Goal: Task Accomplishment & Management: Complete application form

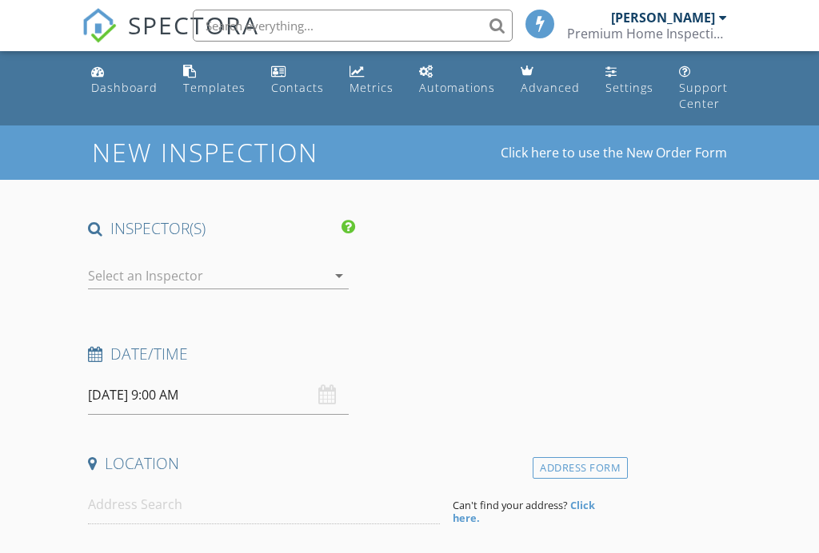
select select "8"
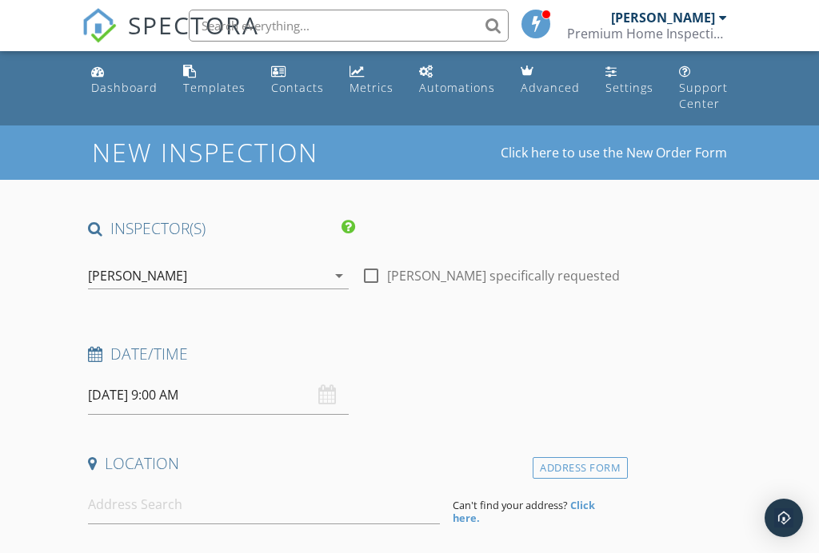
click at [133, 395] on input "[DATE] 9:00 AM" at bounding box center [218, 395] width 260 height 39
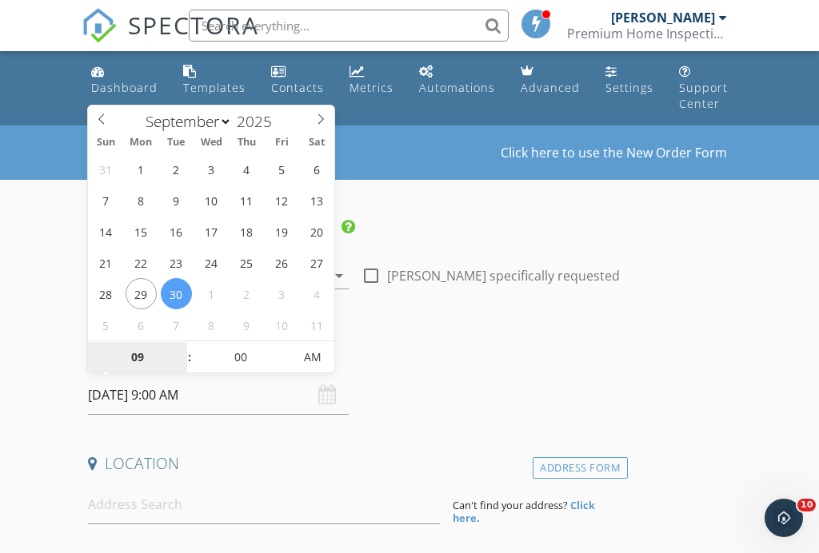
click at [147, 359] on input "09" at bounding box center [137, 358] width 98 height 32
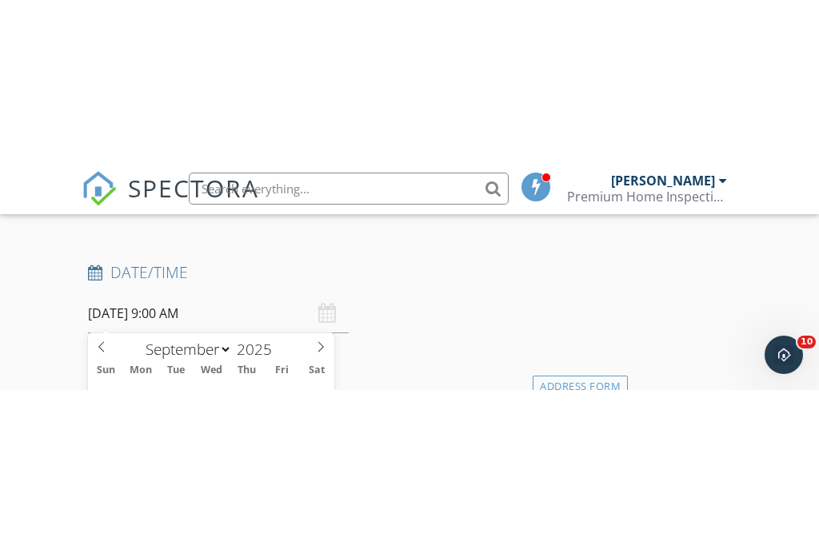
scroll to position [554, 0]
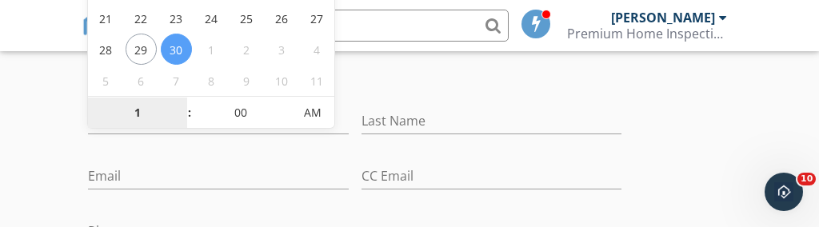
type input "10"
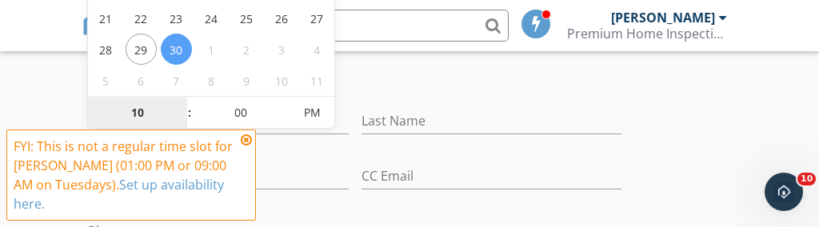
click at [322, 102] on span "PM" at bounding box center [312, 113] width 44 height 32
type input "[DATE] 10:00 AM"
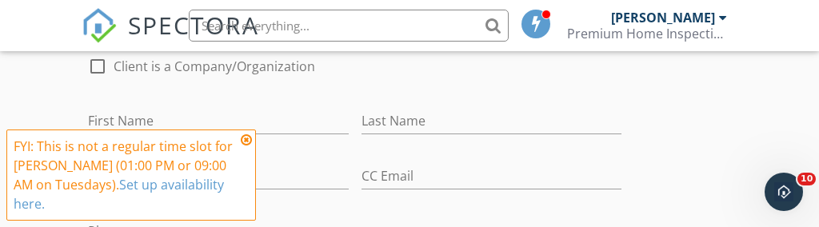
click at [250, 147] on div at bounding box center [218, 146] width 260 height 10
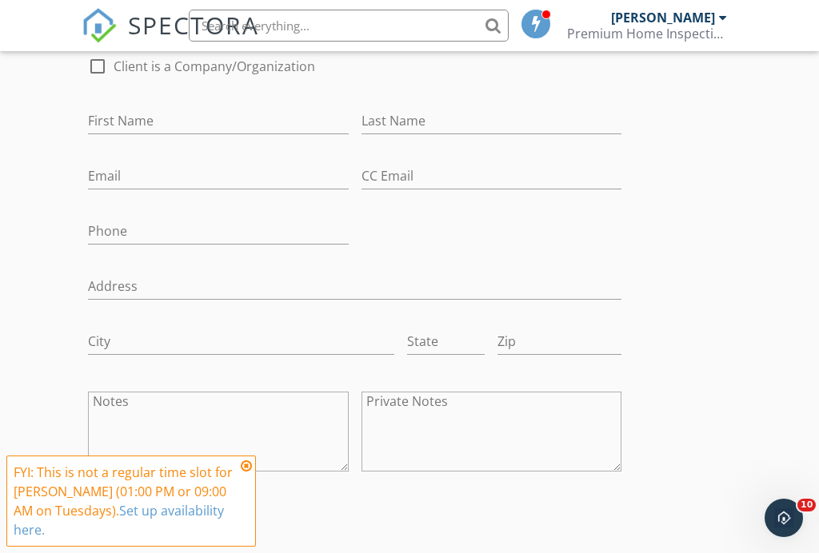
click at [248, 470] on icon at bounding box center [246, 466] width 11 height 13
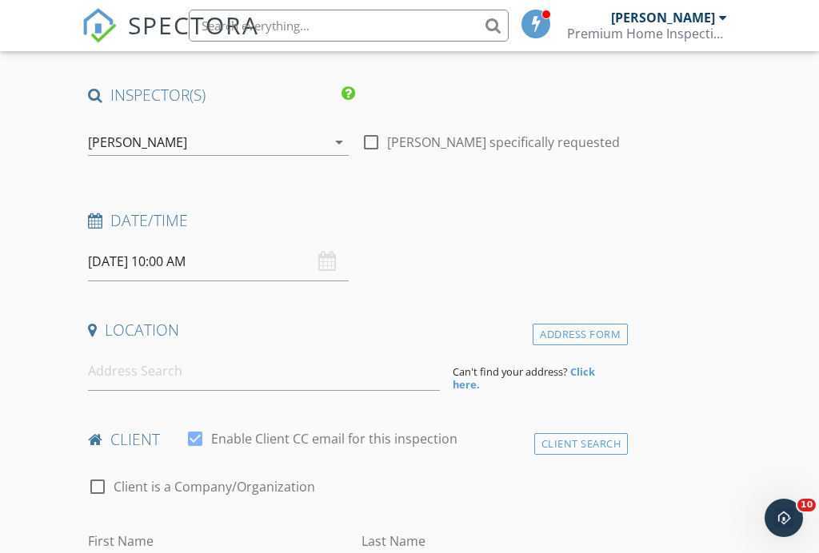
scroll to position [138, 0]
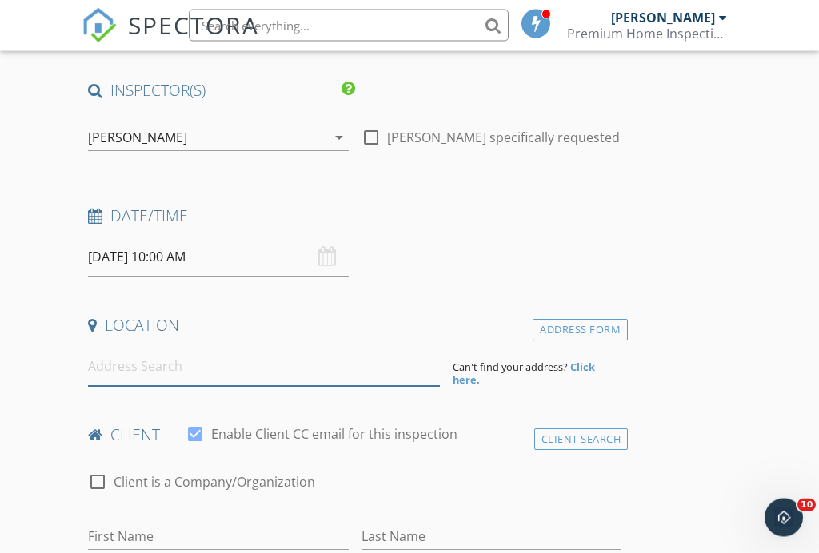
click at [125, 363] on input at bounding box center [263, 367] width 351 height 39
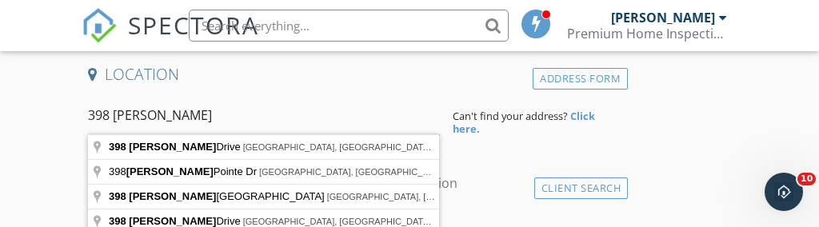
type input "[STREET_ADDRESS]"
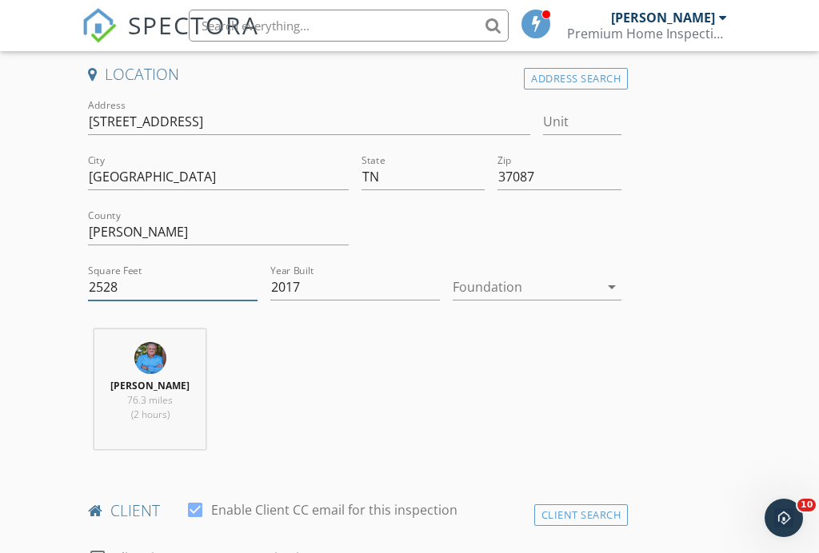
click at [120, 290] on input "2528" at bounding box center [173, 287] width 170 height 26
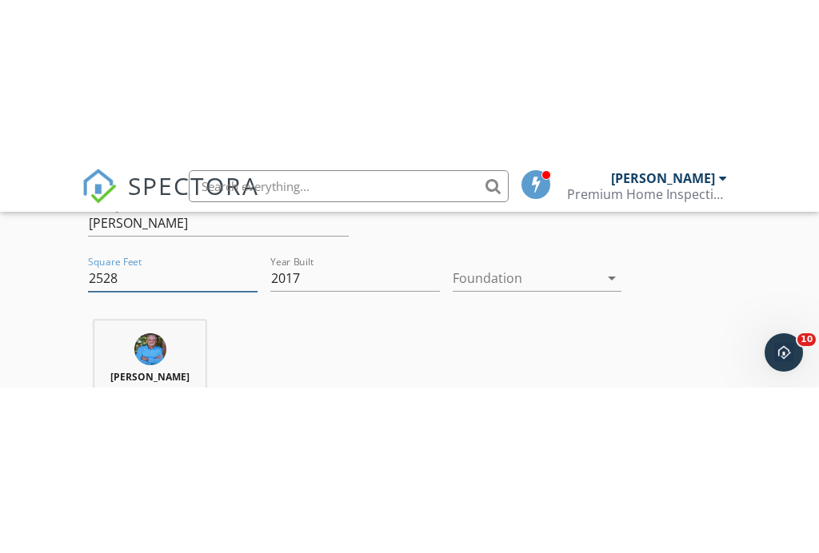
scroll to position [561, 0]
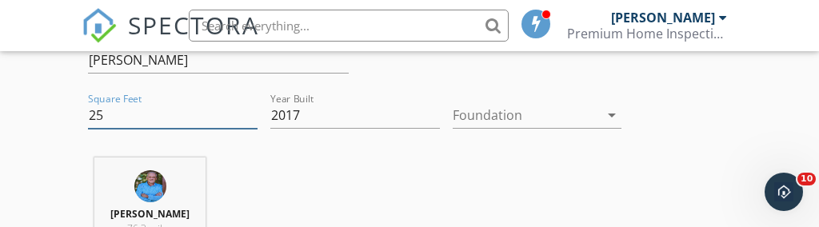
type input "2"
type input "3080"
click at [605, 122] on icon "arrow_drop_down" at bounding box center [611, 115] width 19 height 19
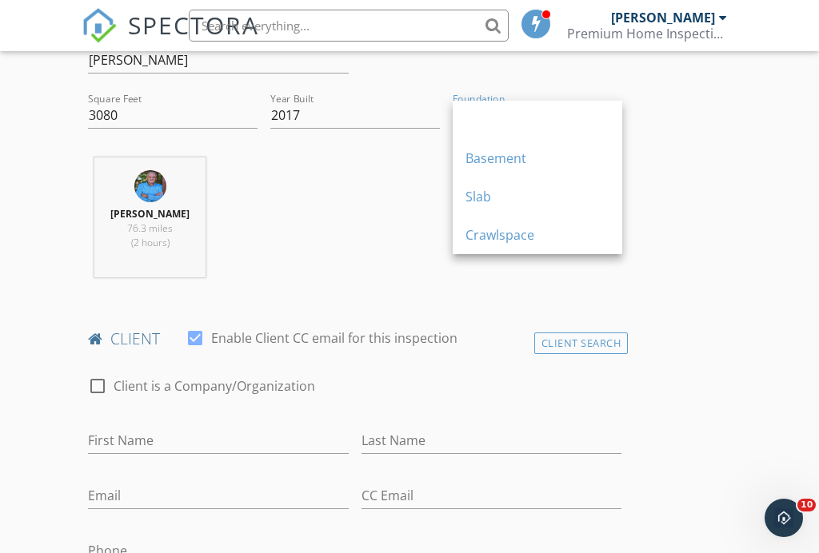
click at [490, 241] on div "Crawlspace" at bounding box center [537, 235] width 144 height 19
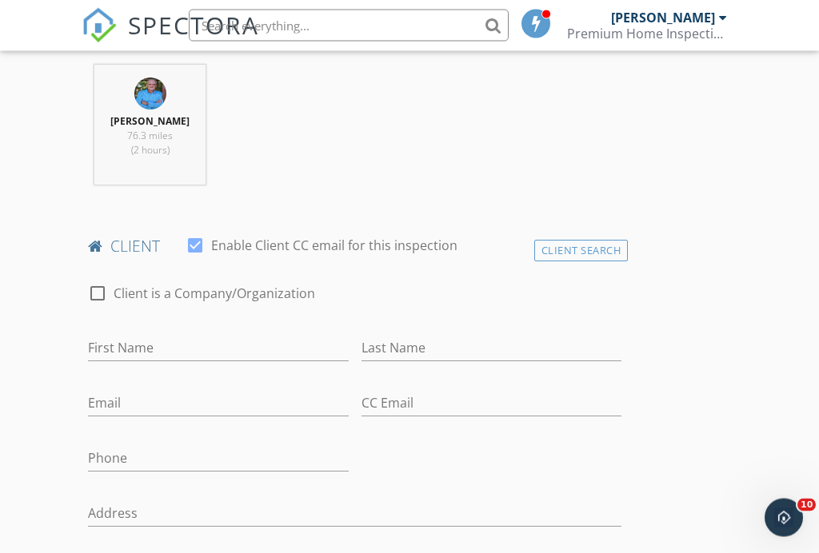
scroll to position [655, 0]
click at [113, 345] on input "First Name" at bounding box center [218, 347] width 260 height 26
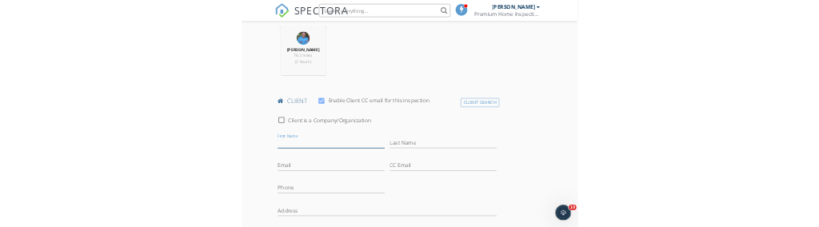
scroll to position [887, 0]
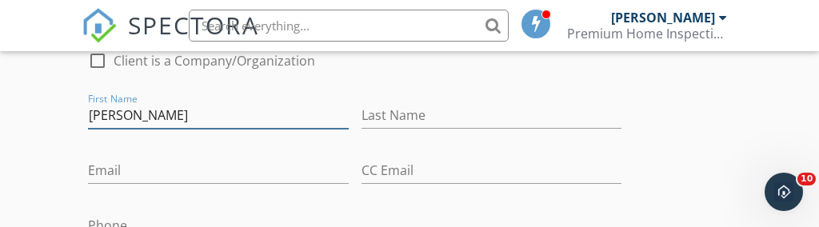
type input "[PERSON_NAME]"
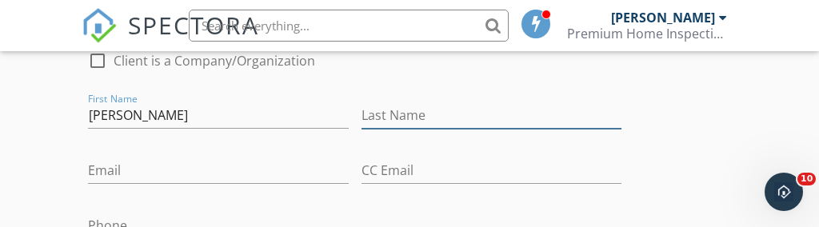
click at [394, 125] on input "Last Name" at bounding box center [491, 115] width 260 height 26
type input "[PERSON_NAME]"
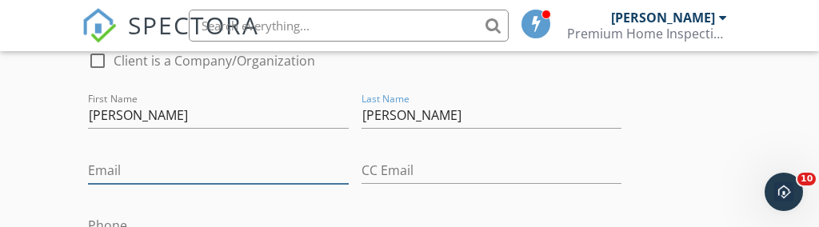
click at [124, 171] on input "Email" at bounding box center [218, 171] width 260 height 26
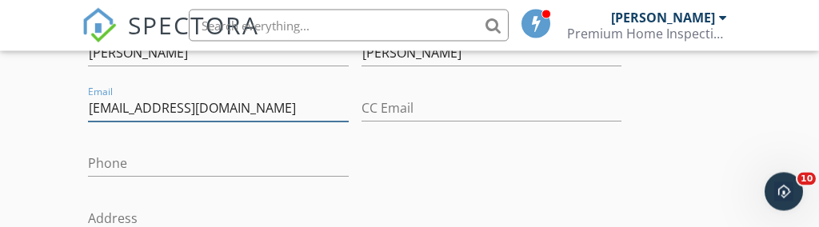
scroll to position [948, 0]
type input "[EMAIL_ADDRESS][DOMAIN_NAME]"
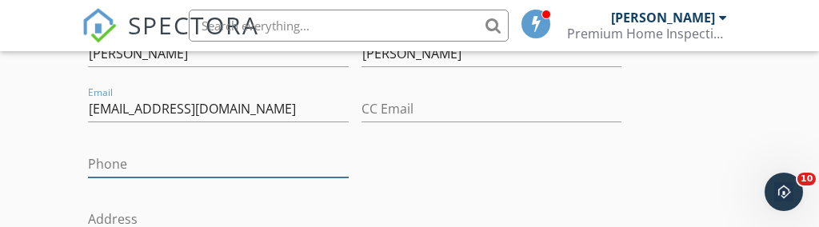
click at [109, 162] on input "Phone" at bounding box center [218, 164] width 260 height 26
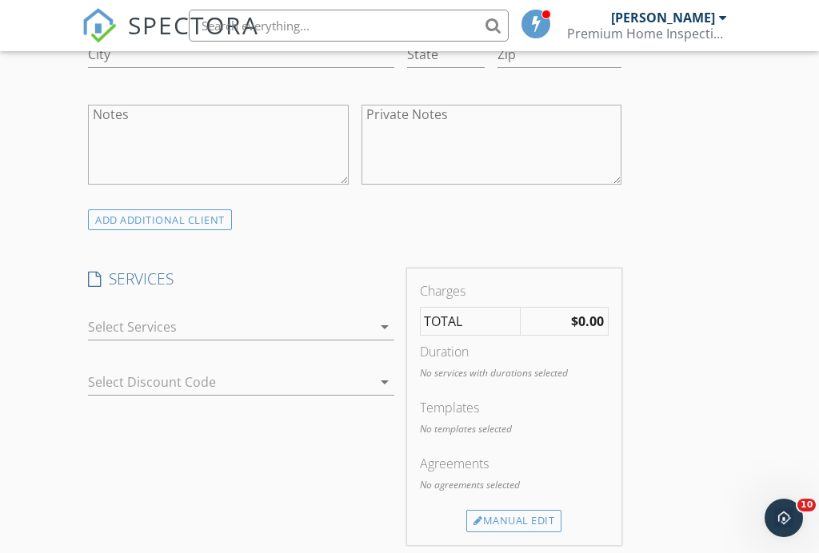
type input "[PHONE_NUMBER]"
click at [384, 329] on icon "arrow_drop_down" at bounding box center [384, 326] width 19 height 19
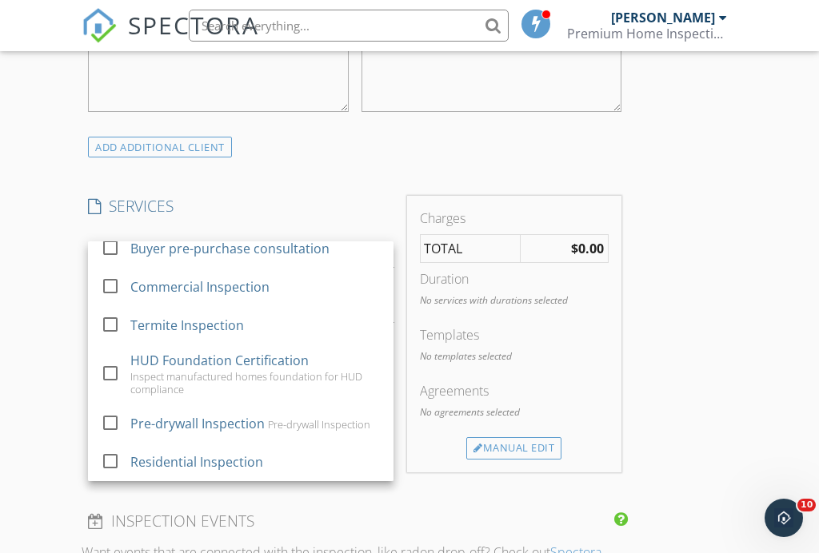
scroll to position [89, 0]
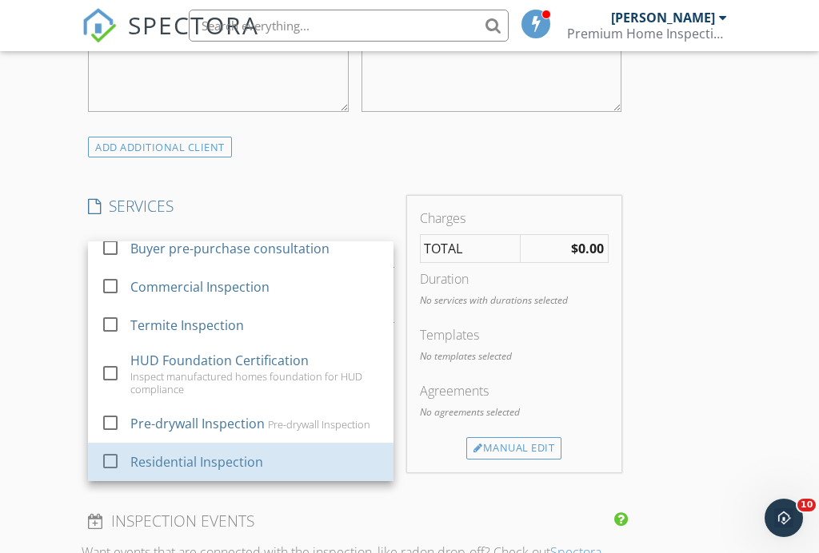
click at [201, 461] on div "Residential Inspection" at bounding box center [197, 462] width 133 height 19
checkbox input "false"
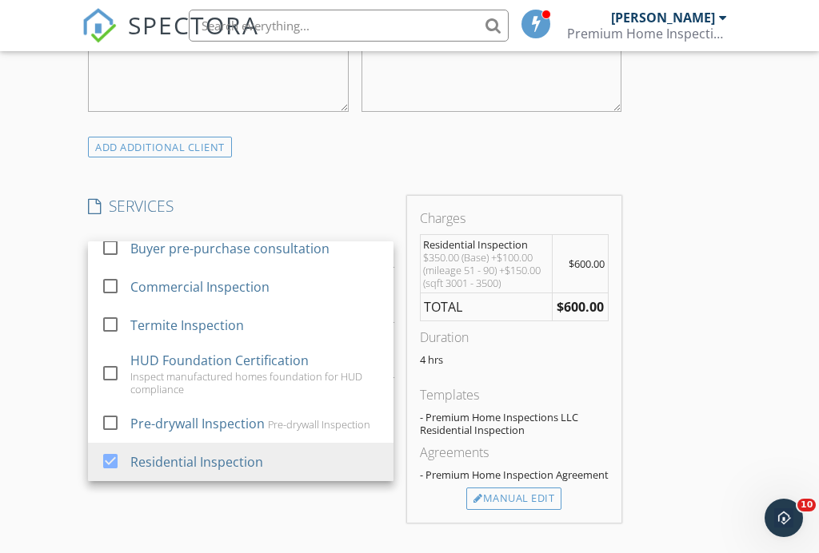
click at [514, 510] on div "Manual Edit" at bounding box center [513, 499] width 95 height 22
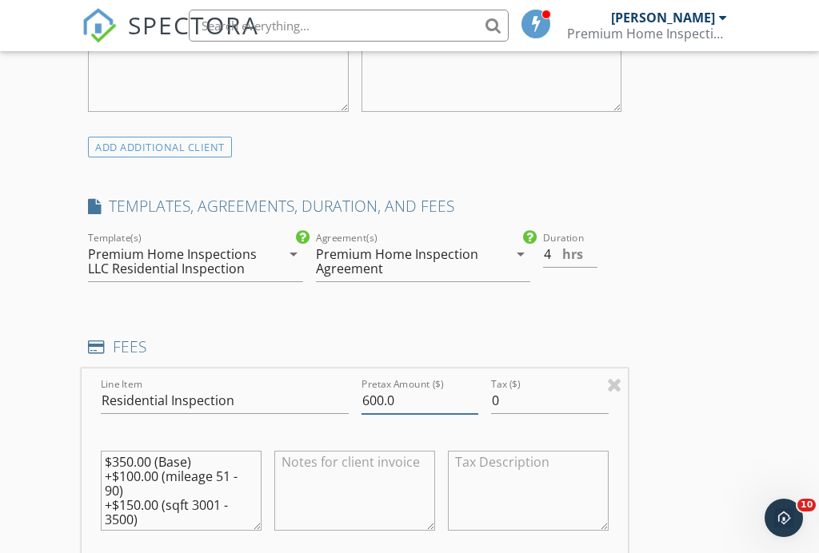
click at [385, 388] on input "600.0" at bounding box center [420, 401] width 118 height 26
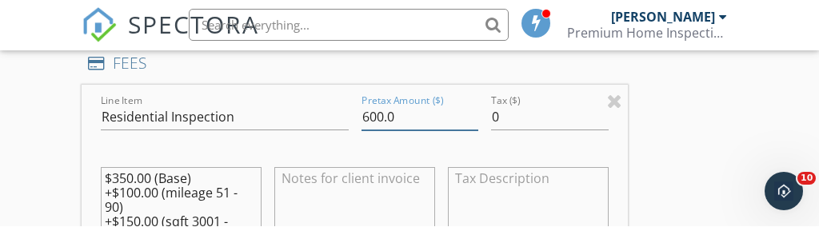
scroll to position [1525, 0]
click at [381, 110] on input "600.0" at bounding box center [420, 117] width 118 height 26
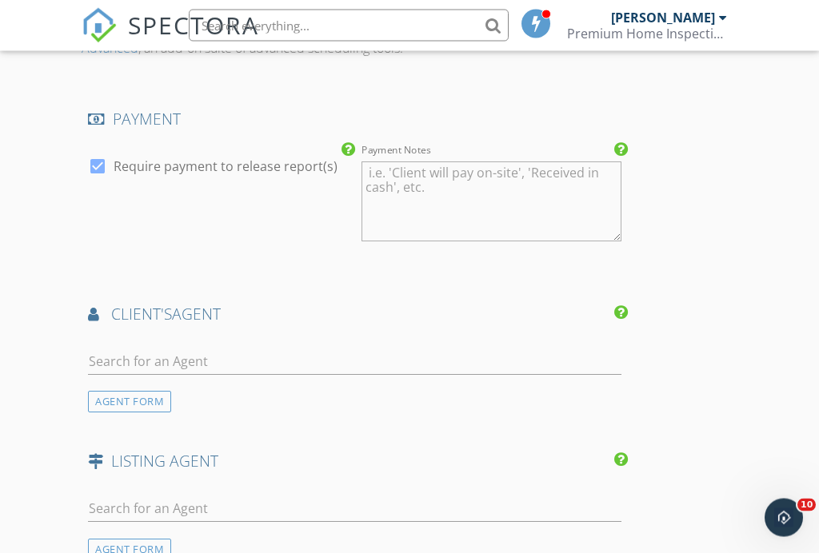
scroll to position [1950, 0]
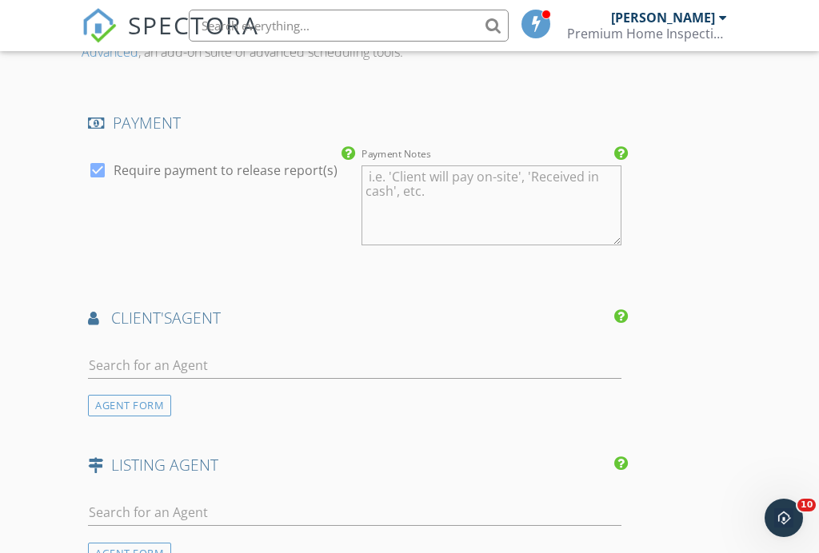
type input "550.0"
click at [131, 353] on input "text" at bounding box center [354, 366] width 533 height 26
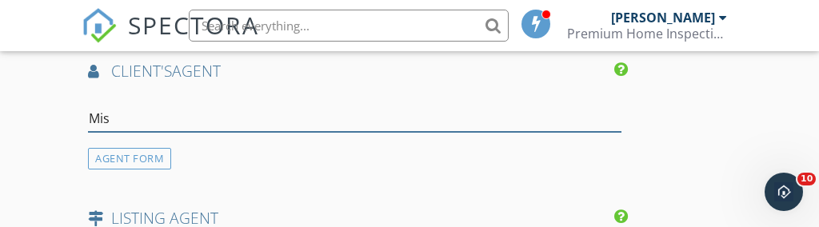
type input "Miss"
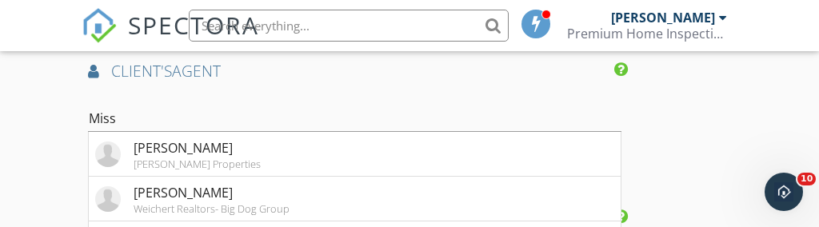
click at [184, 142] on div "[PERSON_NAME]" at bounding box center [197, 147] width 127 height 19
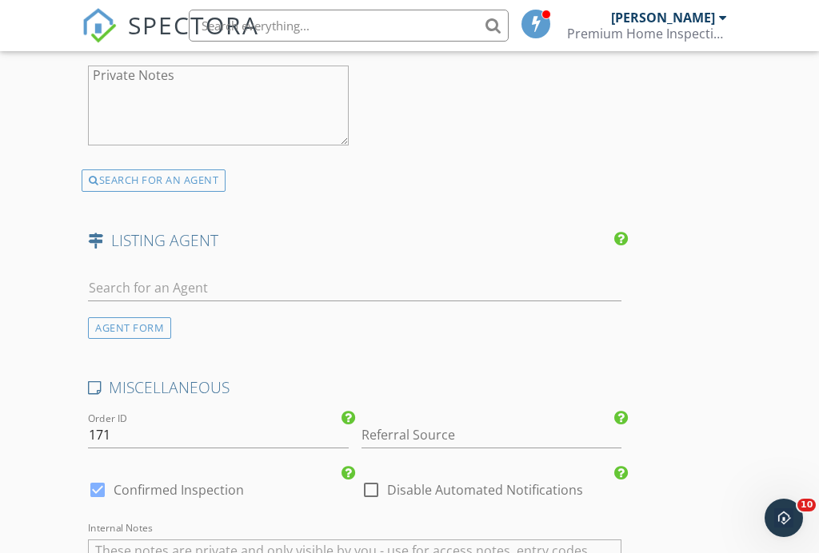
scroll to position [2651, 0]
click at [391, 425] on input "Referral Source" at bounding box center [491, 434] width 260 height 26
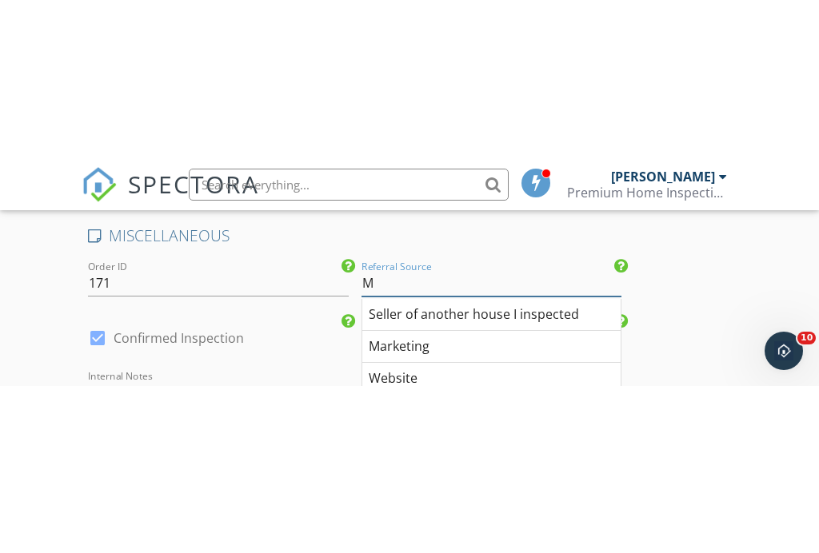
scroll to position [2965, 0]
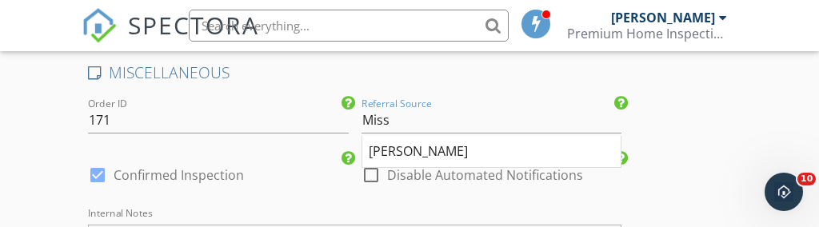
click at [445, 150] on div "[PERSON_NAME]" at bounding box center [491, 152] width 258 height 32
type input "[PERSON_NAME]"
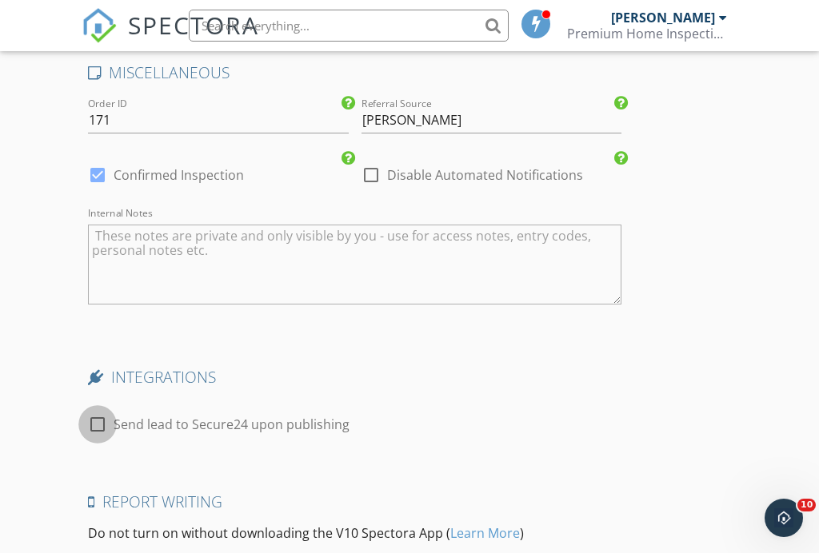
click at [104, 422] on div at bounding box center [97, 424] width 27 height 27
checkbox input "true"
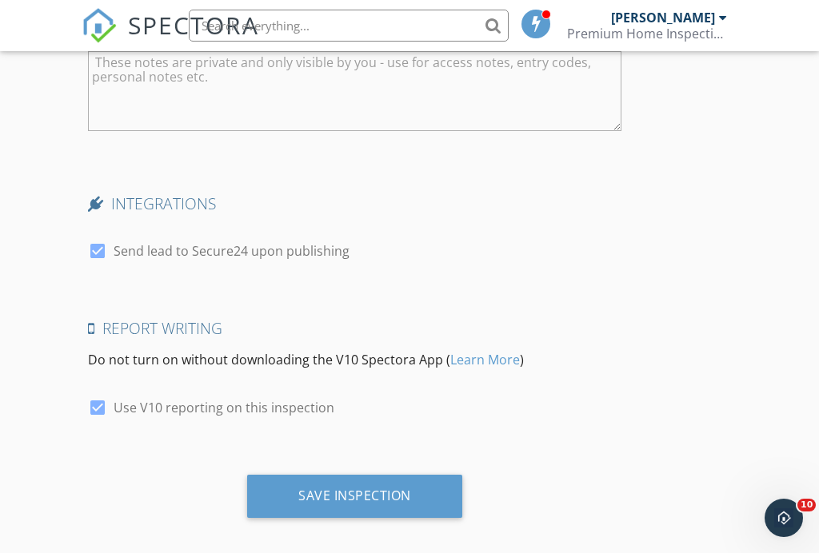
scroll to position [3146, 0]
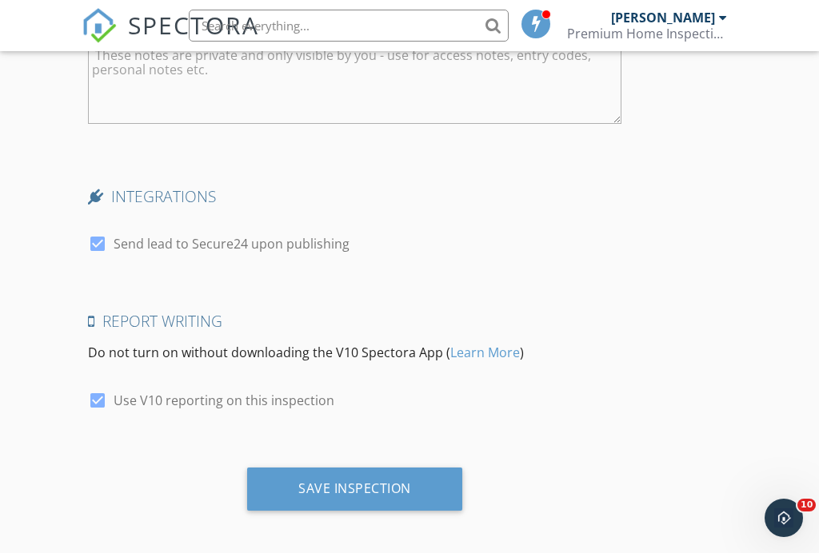
click at [362, 484] on div "Save Inspection" at bounding box center [354, 489] width 113 height 16
